Goal: Task Accomplishment & Management: Use online tool/utility

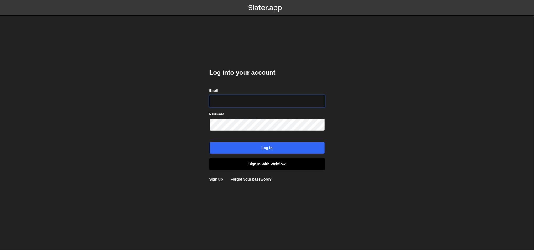
type input "ognjen@flowhivedigital.com"
click at [263, 161] on link "Sign in with Webflow" at bounding box center [266, 164] width 115 height 12
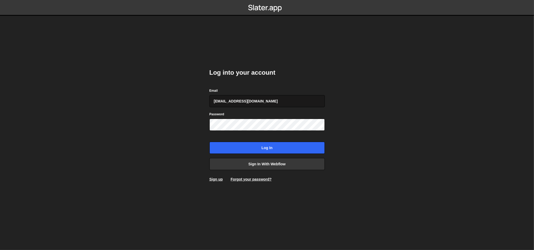
click at [269, 100] on input "[EMAIL_ADDRESS][DOMAIN_NAME]" at bounding box center [266, 101] width 115 height 12
click at [265, 104] on input "[EMAIL_ADDRESS][DOMAIN_NAME]" at bounding box center [266, 101] width 115 height 12
type input "o"
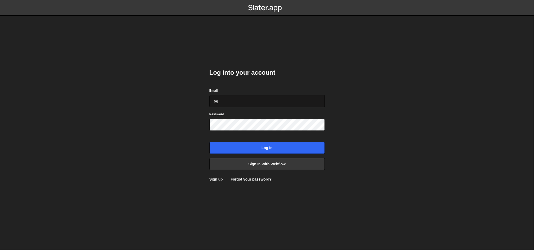
type input "[EMAIL_ADDRESS][DOMAIN_NAME]"
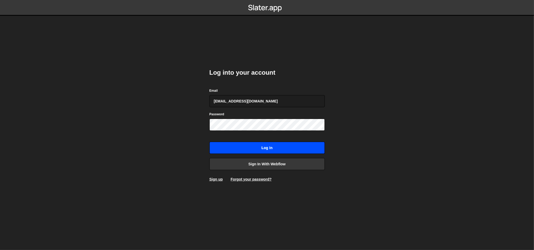
click at [274, 146] on input "Log in" at bounding box center [266, 148] width 115 height 12
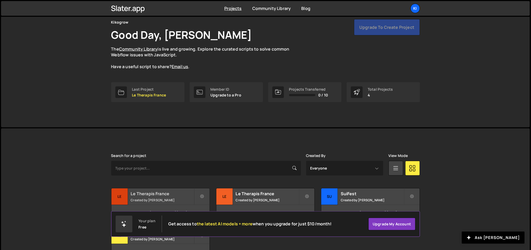
scroll to position [59, 0]
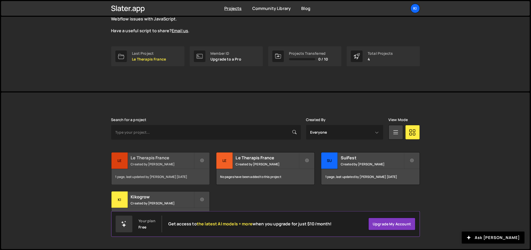
click at [177, 164] on small "Created by Ognjen Martinovic" at bounding box center [162, 164] width 63 height 4
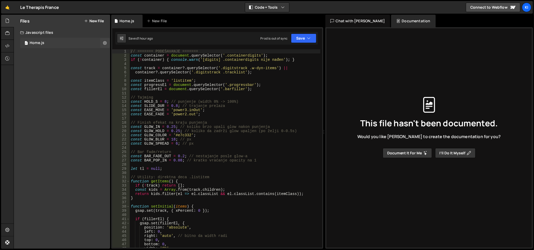
click at [51, 43] on div "0 Home.js 0" at bounding box center [65, 43] width 90 height 10
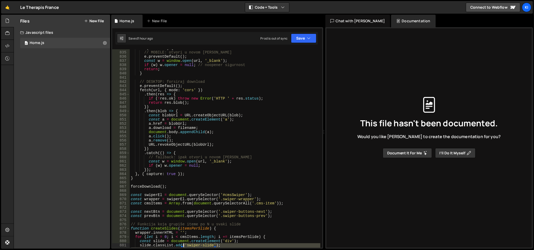
scroll to position [3527, 0]
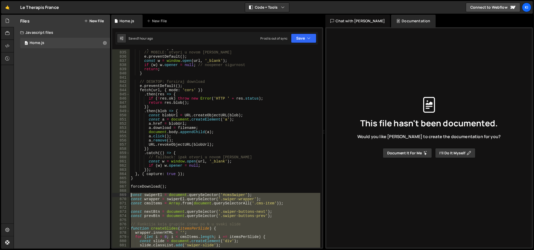
drag, startPoint x: 211, startPoint y: 151, endPoint x: 129, endPoint y: 196, distance: 93.5
click at [129, 195] on div "834 835 836 837 838 839 840 841 842 843 844 845 846 847 848 849 850 851 852 853…" at bounding box center [217, 148] width 210 height 198
type textarea "const swiperEl = document.querySelector('#cmsSwiper'); const wrapper = swiperEl…"
paste textarea
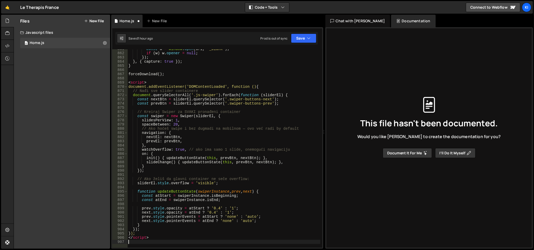
scroll to position [3698, 0]
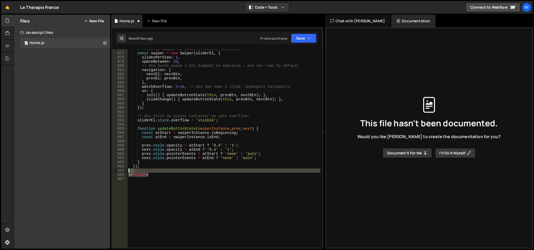
drag, startPoint x: 154, startPoint y: 175, endPoint x: 120, endPoint y: 170, distance: 34.2
click at [120, 170] on div "876 877 878 879 880 881 882 883 884 885 886 887 888 889 890 891 892 893 894 895…" at bounding box center [217, 148] width 210 height 198
type textarea "}); </script>"
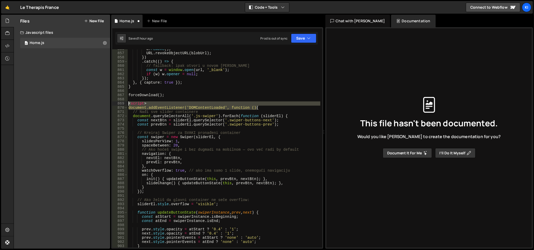
drag, startPoint x: 266, startPoint y: 107, endPoint x: 124, endPoint y: 103, distance: 142.3
click at [124, 103] on div "856 857 858 859 860 861 862 863 864 865 866 867 868 869 870 871 872 873 874 875…" at bounding box center [217, 148] width 210 height 198
type textarea "<script> document.addEventListener('DOMContentLoaded', function () {"
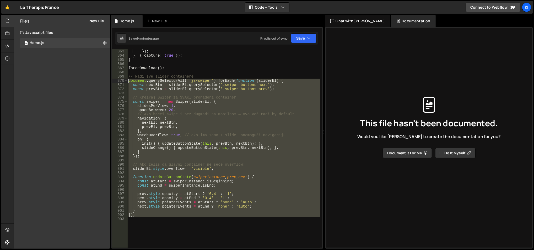
drag, startPoint x: 154, startPoint y: 211, endPoint x: 126, endPoint y: 75, distance: 138.6
click at [126, 75] on div "// Nađi sve slider containere 863 864 865 866 867 868 869 870 871 872 873 874 8…" at bounding box center [217, 148] width 210 height 198
type textarea "// Nađi sve slider containere document.querySelectorAll('.js-swiper').forEach(f…"
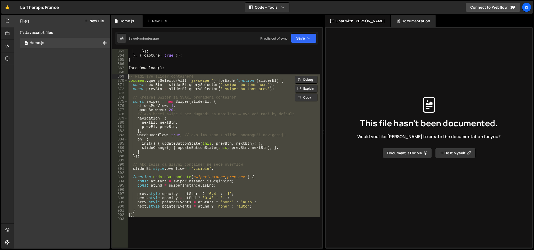
paste textarea
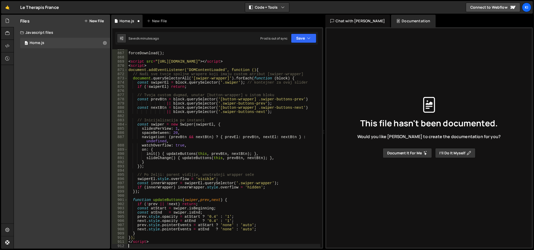
scroll to position [3677, 0]
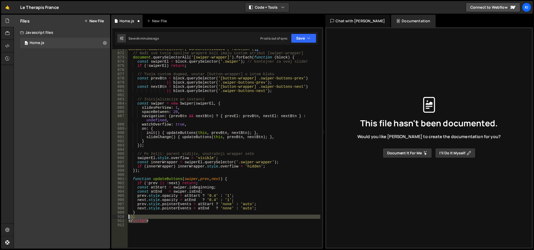
click at [115, 217] on div "871 872 873 874 875 876 877 878 879 880 881 882 883 884 885 886 887 888 889 890…" at bounding box center [217, 148] width 210 height 198
type textarea "}); </script>"
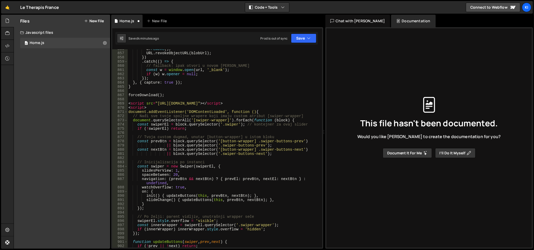
scroll to position [3614, 0]
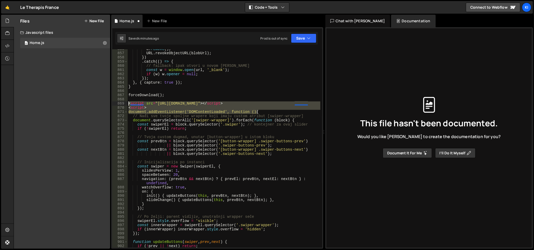
drag, startPoint x: 267, startPoint y: 112, endPoint x: 123, endPoint y: 102, distance: 144.4
click at [123, 102] on div "856 857 858 859 860 861 862 863 864 865 866 867 868 869 870 871 872 873 874 875…" at bounding box center [217, 148] width 210 height 198
type textarea "<script src="https://cdn.jsdelivr.net/npm/swiper@11/swiper-bundle.min.js"></scr…"
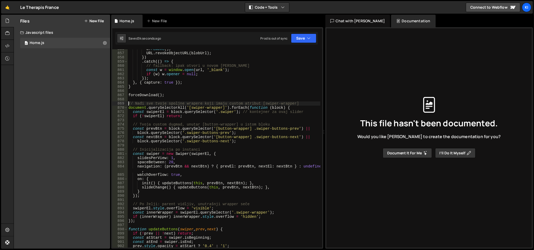
click at [162, 116] on div "a . remove ( ) ; URL . revokeObjectURL ( blobUrl ) ; }) . catch (( ) => { // fa…" at bounding box center [223, 150] width 193 height 207
type textarea "if (!swiperEl) return;"
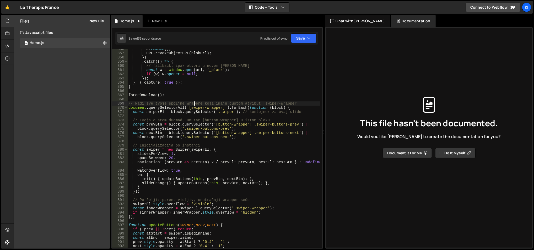
click at [194, 100] on div "a . remove ( ) ; URL . revokeObjectURL ( blobUrl ) ; }) . catch (( ) => { // fa…" at bounding box center [223, 150] width 193 height 207
type textarea "// Nađi sve tvoje spoljne wrapere koji imaju custom atribut [swiper-wrapper]"
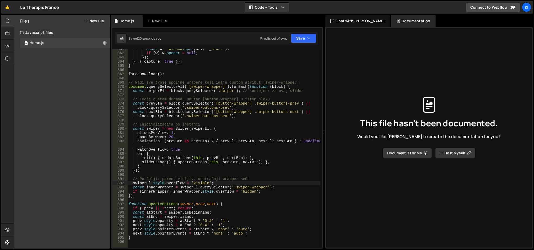
click at [178, 182] on div "const w = window . open ( url , '_blank' ) ; if ( w ) w . opener = null ; }) ; …" at bounding box center [223, 150] width 193 height 207
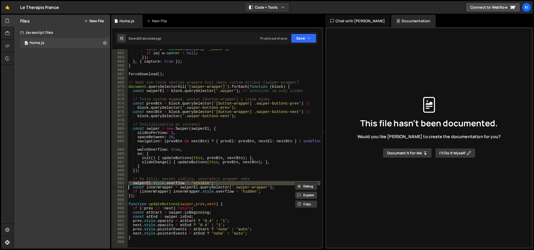
click at [178, 182] on div "const w = window . open ( url , '_blank' ) ; if ( w ) w . opener = null ; }) ; …" at bounding box center [223, 150] width 193 height 207
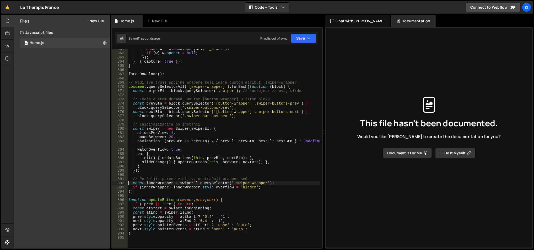
click at [229, 185] on div "const w = window . open ( url , '_blank' ) ; if ( w ) w . opener = null ; }) ; …" at bounding box center [223, 150] width 193 height 207
click at [215, 184] on div "const w = window . open ( url , '_blank' ) ; if ( w ) w . opener = null ; }) ; …" at bounding box center [223, 150] width 193 height 207
click at [168, 183] on div "const w = window . open ( url , '_blank' ) ; if ( w ) w . opener = null ; }) ; …" at bounding box center [223, 150] width 193 height 207
click at [167, 184] on div "const w = window . open ( url , '_blank' ) ; if ( w ) w . opener = null ; }) ; …" at bounding box center [223, 150] width 193 height 207
click at [188, 185] on div "const w = window . open ( url , '_blank' ) ; if ( w ) w . opener = null ; }) ; …" at bounding box center [223, 150] width 193 height 207
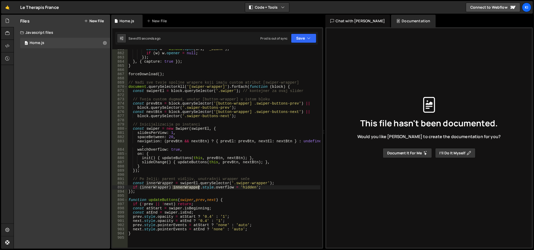
click at [188, 185] on div "const w = window . open ( url , '_blank' ) ; if ( w ) w . opener = null ; }) ; …" at bounding box center [223, 150] width 193 height 207
click at [187, 184] on div "const w = window . open ( url , '_blank' ) ; if ( w ) w . opener = null ; }) ; …" at bounding box center [223, 150] width 193 height 207
click at [240, 155] on div "const w = window . open ( url , '_blank' ) ; if ( w ) w . opener = null ; }) ; …" at bounding box center [223, 150] width 193 height 207
click at [227, 134] on div "const w = window . open ( url , '_blank' ) ; if ( w ) w . opener = null ; }) ; …" at bounding box center [223, 150] width 193 height 207
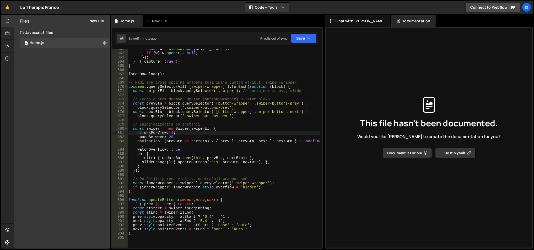
click at [199, 133] on div "const w = window . open ( url , '_blank' ) ; if ( w ) w . opener = null ; }) ; …" at bounding box center [223, 150] width 193 height 207
click at [199, 134] on div "const w = window . open ( url , '_blank' ) ; if ( w ) w . opener = null ; }) ; …" at bounding box center [223, 150] width 193 height 207
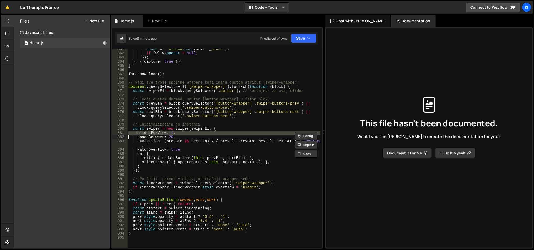
click at [199, 134] on div "const w = window . open ( url , '_blank' ) ; if ( w ) w . opener = null ; }) ; …" at bounding box center [223, 150] width 193 height 207
click at [200, 136] on div "const w = window . open ( url , '_blank' ) ; if ( w ) w . opener = null ; }) ; …" at bounding box center [223, 150] width 193 height 207
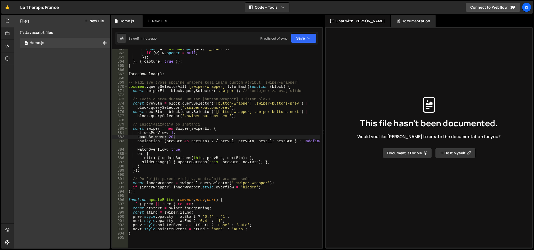
click at [200, 136] on div "const w = window . open ( url , '_blank' ) ; if ( w ) w . opener = null ; }) ; …" at bounding box center [223, 150] width 193 height 207
click at [202, 133] on div "const w = window . open ( url , '_blank' ) ; if ( w ) w . opener = null ; }) ; …" at bounding box center [223, 150] width 193 height 207
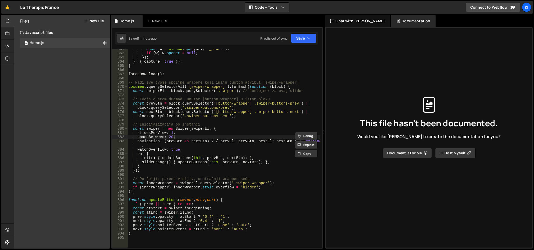
click at [202, 136] on div "const w = window . open ( url , '_blank' ) ; if ( w ) w . opener = null ; }) ; …" at bounding box center [223, 150] width 193 height 207
click at [224, 140] on div "const w = window . open ( url , '_blank' ) ; if ( w ) w . opener = null ; }) ; …" at bounding box center [223, 150] width 193 height 207
click at [225, 142] on div "const w = window . open ( url , '_blank' ) ; if ( w ) w . opener = null ; }) ; …" at bounding box center [223, 148] width 193 height 198
click at [225, 142] on div "const w = window . open ( url , '_blank' ) ; if ( w ) w . opener = null ; }) ; …" at bounding box center [223, 150] width 193 height 207
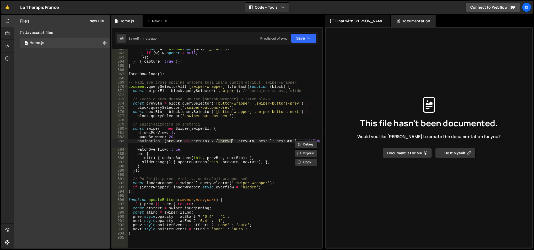
click at [240, 118] on div "const w = window . open ( url , '_blank' ) ; if ( w ) w . opener = null ; }) ; …" at bounding box center [223, 150] width 193 height 207
click at [175, 103] on div "const w = window . open ( url , '_blank' ) ; if ( w ) w . opener = null ; }) ; …" at bounding box center [223, 150] width 193 height 207
click at [175, 104] on div "const w = window . open ( url , '_blank' ) ; if ( w ) w . opener = null ; }) ; …" at bounding box center [223, 150] width 193 height 207
click at [175, 97] on div "const w = window . open ( url , '_blank' ) ; if ( w ) w . opener = null ; }) ; …" at bounding box center [223, 150] width 193 height 207
type textarea "// Tvoja custom dugmad, unutar [button-wrapper] u istom bloku"
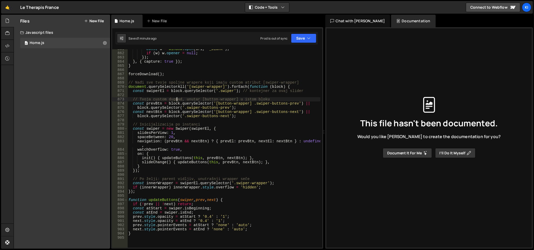
click at [217, 97] on div "const w = window . open ( url , '_blank' ) ; if ( w ) w . opener = null ; }) ; …" at bounding box center [223, 150] width 193 height 207
click at [261, 94] on div "const w = window . open ( url , '_blank' ) ; if ( w ) w . opener = null ; }) ; …" at bounding box center [223, 150] width 193 height 207
click at [284, 122] on div "const w = window . open ( url , '_blank' ) ; if ( w ) w . opener = null ; }) ; …" at bounding box center [223, 150] width 193 height 207
click at [145, 116] on div "const w = window . open ( url , '_blank' ) ; if ( w ) w . opener = null ; }) ; …" at bounding box center [223, 150] width 193 height 207
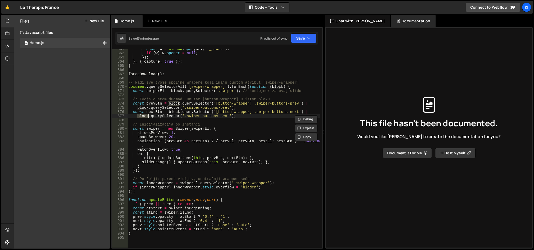
click at [147, 202] on div "const w = window . open ( url , '_blank' ) ; if ( w ) w . opener = null ; }) ; …" at bounding box center [223, 150] width 193 height 207
click at [170, 204] on div "const w = window . open ( url , '_blank' ) ; if ( w ) w . opener = null ; }) ; …" at bounding box center [223, 150] width 193 height 207
click at [169, 198] on div "const w = window . open ( url , '_blank' ) ; if ( w ) w . opener = null ; }) ; …" at bounding box center [223, 150] width 193 height 207
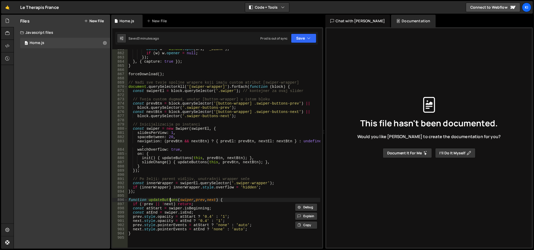
type textarea "function updateButtons(swiper, prev, next) {"
click at [169, 199] on div "const w = window . open ( url , '_blank' ) ; if ( w ) w . opener = null ; }) ; …" at bounding box center [223, 150] width 193 height 207
click at [169, 196] on div "const w = window . open ( url , '_blank' ) ; if ( w ) w . opener = null ; }) ; …" at bounding box center [223, 150] width 193 height 207
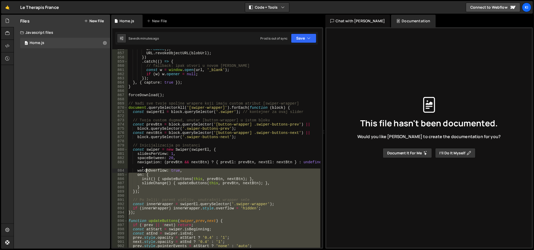
scroll to position [3614, 0]
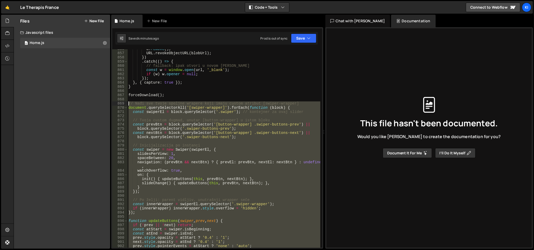
drag, startPoint x: 148, startPoint y: 239, endPoint x: 128, endPoint y: 103, distance: 137.1
click at [128, 103] on div "a . remove ( ) ; URL . revokeObjectURL ( blobUrl ) ; }) . catch (( ) => { // fa…" at bounding box center [223, 150] width 193 height 207
type textarea "// Nađi sve tvoje spoljne wrapere koji imaju custom atribut [swiper-wrapper] do…"
paste textarea
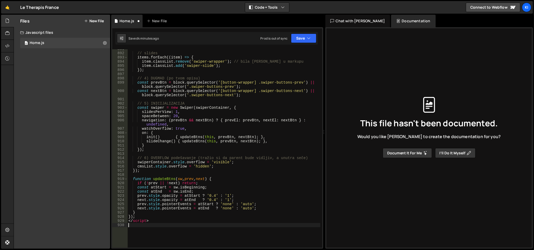
scroll to position [3778, 0]
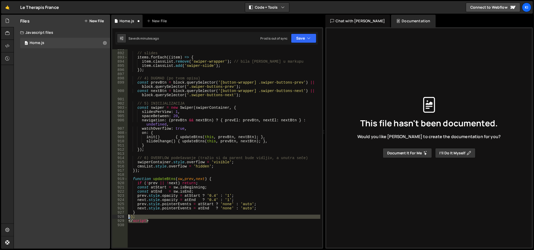
drag, startPoint x: 157, startPoint y: 221, endPoint x: 121, endPoint y: 215, distance: 36.7
click at [121, 215] on div "891 892 893 894 895 896 897 898 899 900 901 902 903 904 905 906 907 908 909 910…" at bounding box center [217, 148] width 210 height 198
type textarea "}); </script>"
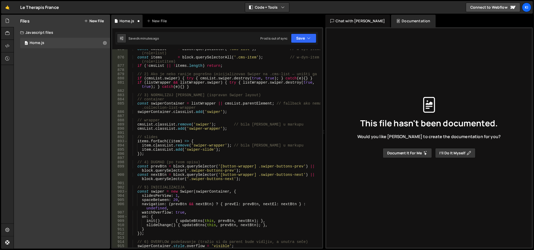
scroll to position [3652, 0]
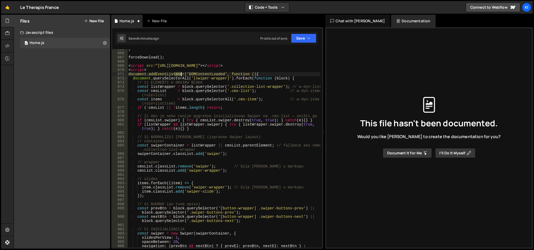
drag, startPoint x: 185, startPoint y: 74, endPoint x: 291, endPoint y: 59, distance: 106.8
click at [291, 59] on div "} forceDownload ( ) ; < script src = "https://cdn.jsdelivr.net/npm/swiper@11/sw…" at bounding box center [223, 152] width 193 height 211
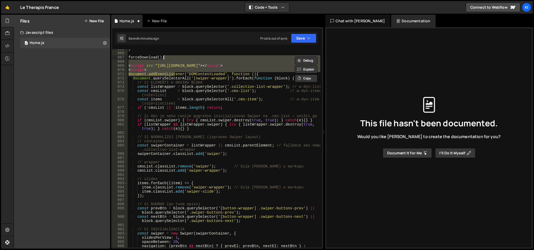
click at [266, 72] on div "} forceDownload ( ) ; < script src = "https://cdn.jsdelivr.net/npm/swiper@11/sw…" at bounding box center [223, 148] width 193 height 198
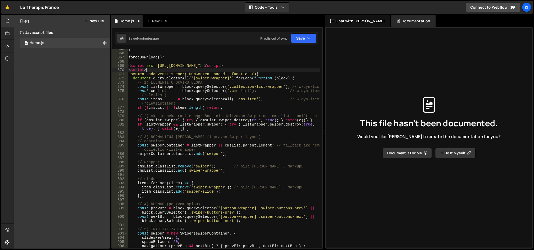
click at [269, 66] on div "} forceDownload ( ) ; < script src = "https://cdn.jsdelivr.net/npm/swiper@11/sw…" at bounding box center [223, 152] width 193 height 211
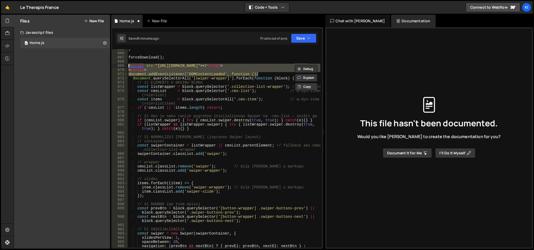
drag, startPoint x: 268, startPoint y: 73, endPoint x: 127, endPoint y: 67, distance: 141.6
click at [127, 67] on div "<script src="https://cdn.jsdelivr.net/npm/swiper@11/swiper-bundle.min.js"></scr…" at bounding box center [217, 148] width 210 height 198
type textarea "<script src="https://cdn.jsdelivr.net/npm/swiper@11/swiper-bundle.min.js"></scr…"
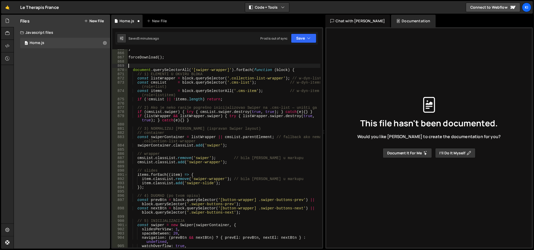
click at [189, 98] on div "} forceDownload ( ) ; document . querySelectorAll ( '[swiper-wrapper]' ) . forE…" at bounding box center [223, 150] width 193 height 207
type textarea "if (!cmsList || !items.length) return;"
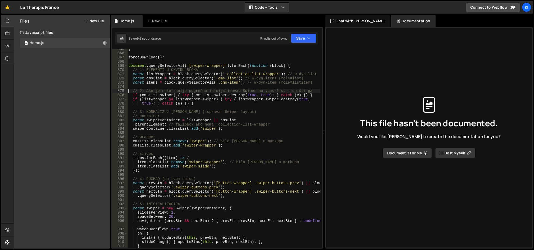
click at [224, 128] on div "} forceDownload ( ) ; document . querySelectorAll ( '[swiper-wrapper]' ) . forE…" at bounding box center [223, 150] width 193 height 207
type textarea "swiperContainer.classList.add('swiper');"
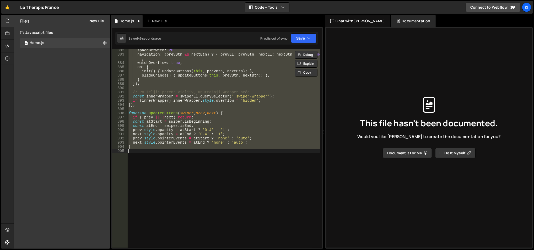
scroll to position [3638, 0]
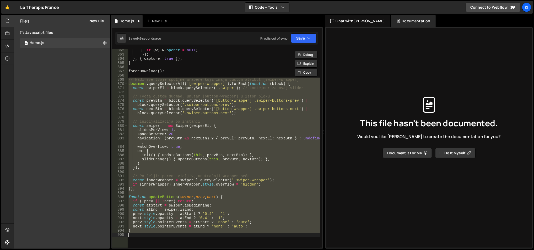
click at [203, 127] on div "if ( w ) w . opener = null ; }) ; } , { capture : true }) ; } forceDownload ( )…" at bounding box center [223, 148] width 193 height 198
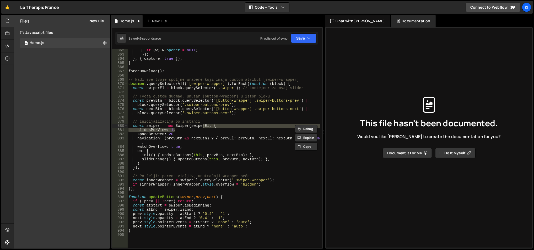
type textarea "const swiper = new Swiper(swiperEl, {"
click at [293, 35] on button "Save" at bounding box center [303, 38] width 25 height 9
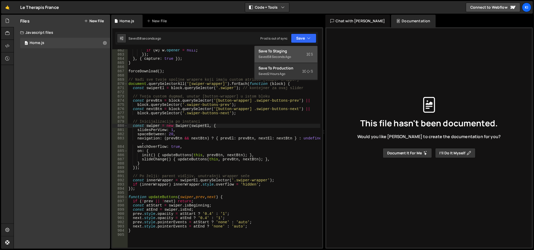
click at [294, 52] on div "Save to Staging S" at bounding box center [286, 50] width 54 height 5
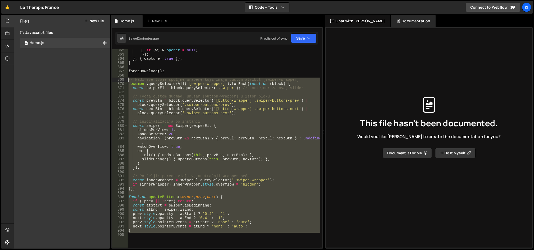
drag, startPoint x: 177, startPoint y: 239, endPoint x: 127, endPoint y: 80, distance: 166.1
click at [127, 80] on div "862 863 864 865 866 867 868 869 870 871 872 873 874 875 876 877 878 879 880 881…" at bounding box center [217, 148] width 210 height 198
type textarea "// Nađi sve tvoje spoljne wrapere koji imaju custom atribut [swiper-wrapper] do…"
